Goal: Navigation & Orientation: Understand site structure

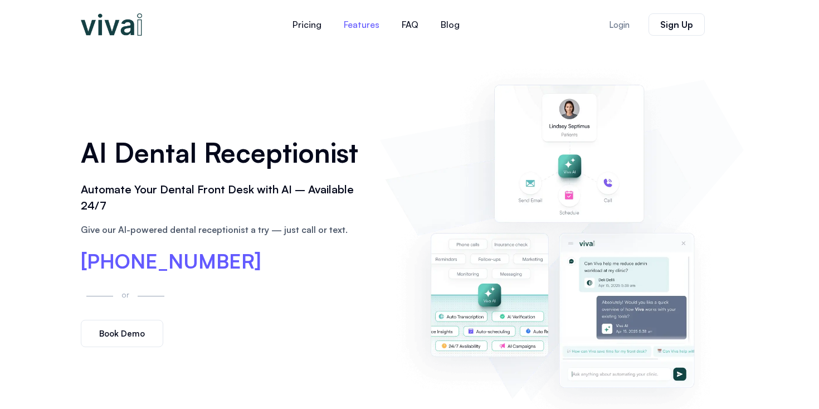
click at [369, 25] on link "Features" at bounding box center [362, 24] width 58 height 27
click at [450, 23] on link "Blog" at bounding box center [450, 24] width 41 height 27
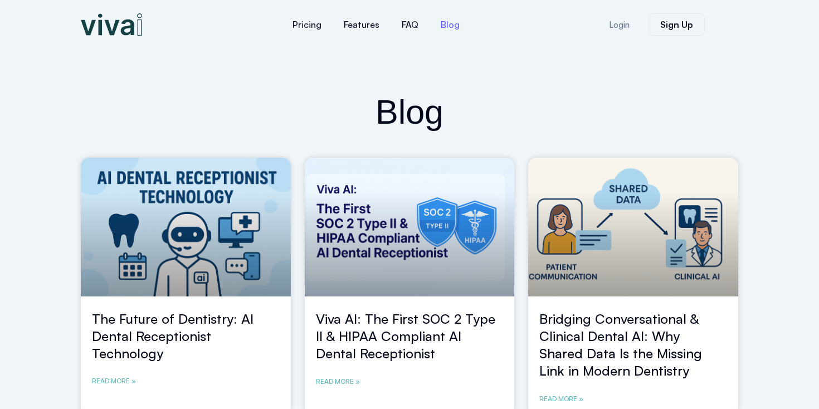
scroll to position [1122, 0]
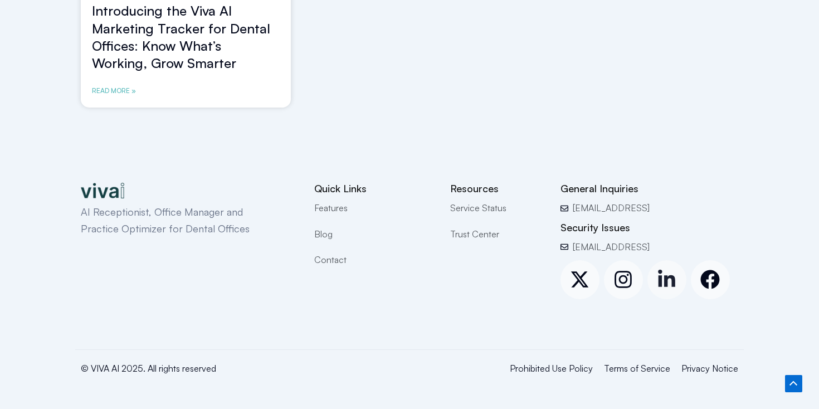
click at [659, 282] on icon at bounding box center [666, 278] width 17 height 17
drag, startPoint x: 658, startPoint y: 206, endPoint x: 578, endPoint y: 205, distance: 80.3
drag, startPoint x: 650, startPoint y: 206, endPoint x: 509, endPoint y: 10, distance: 241.9
click at [630, 279] on icon at bounding box center [623, 279] width 17 height 17
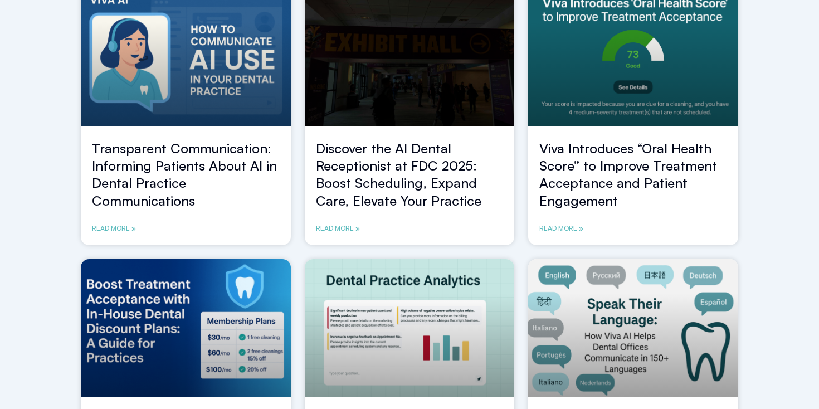
scroll to position [0, 0]
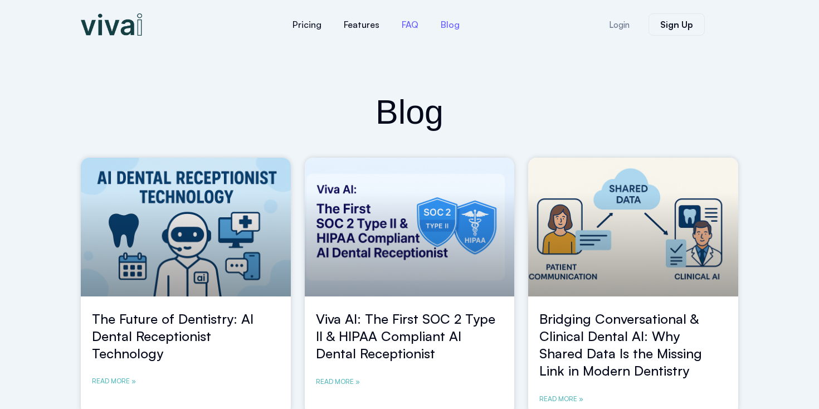
click at [406, 21] on link "FAQ" at bounding box center [410, 24] width 39 height 27
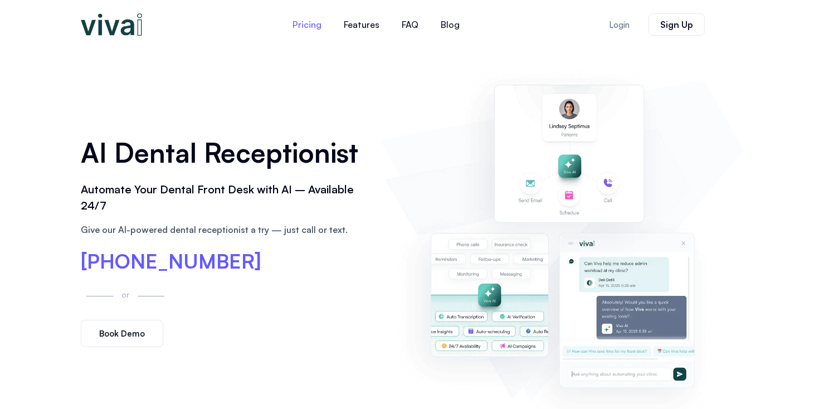
click at [299, 29] on link "Pricing" at bounding box center [306, 24] width 51 height 27
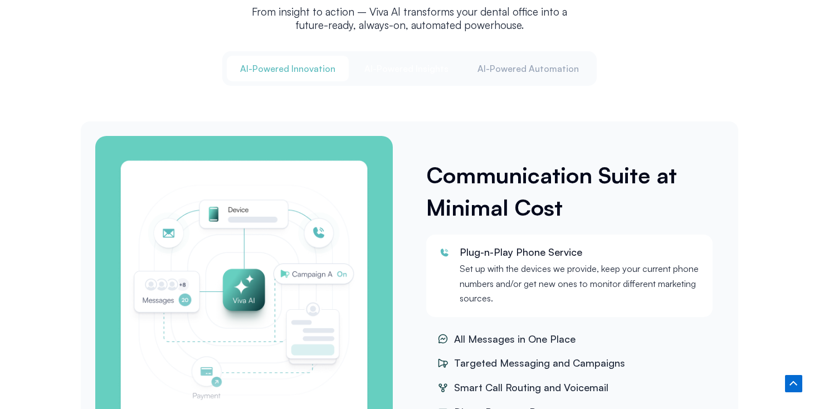
scroll to position [1696, 0]
